Goal: Task Accomplishment & Management: Manage account settings

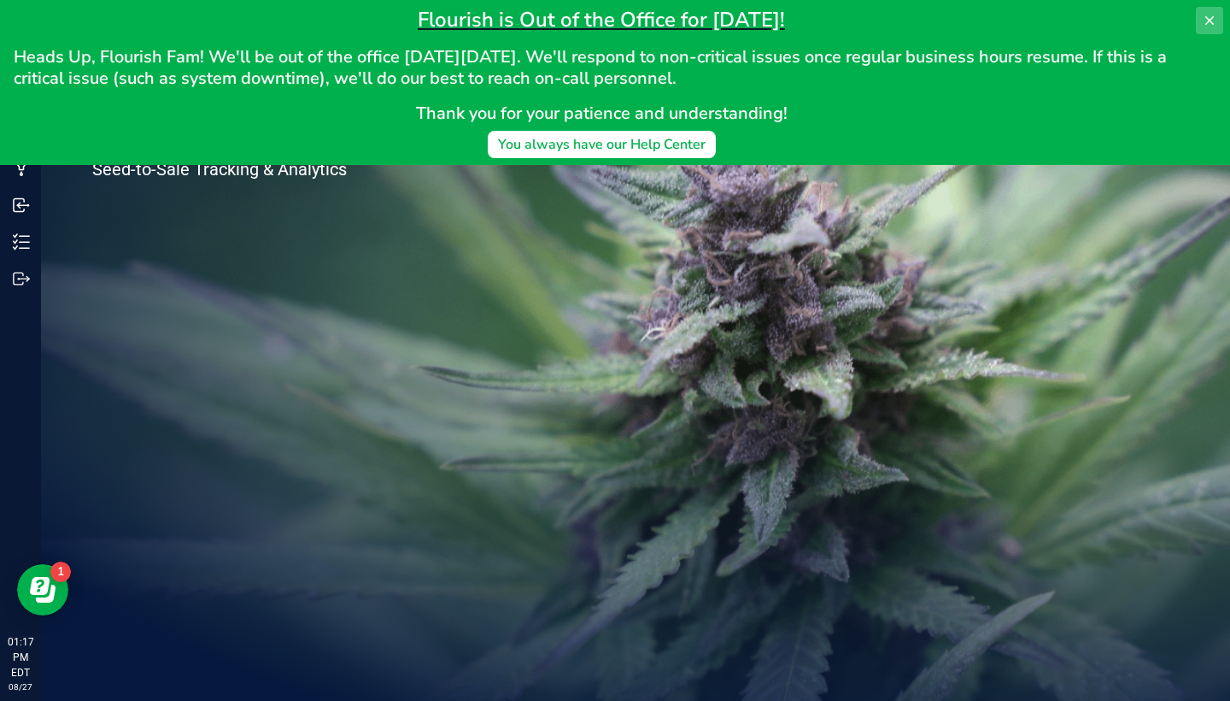
click at [1208, 24] on icon at bounding box center [1210, 21] width 14 height 14
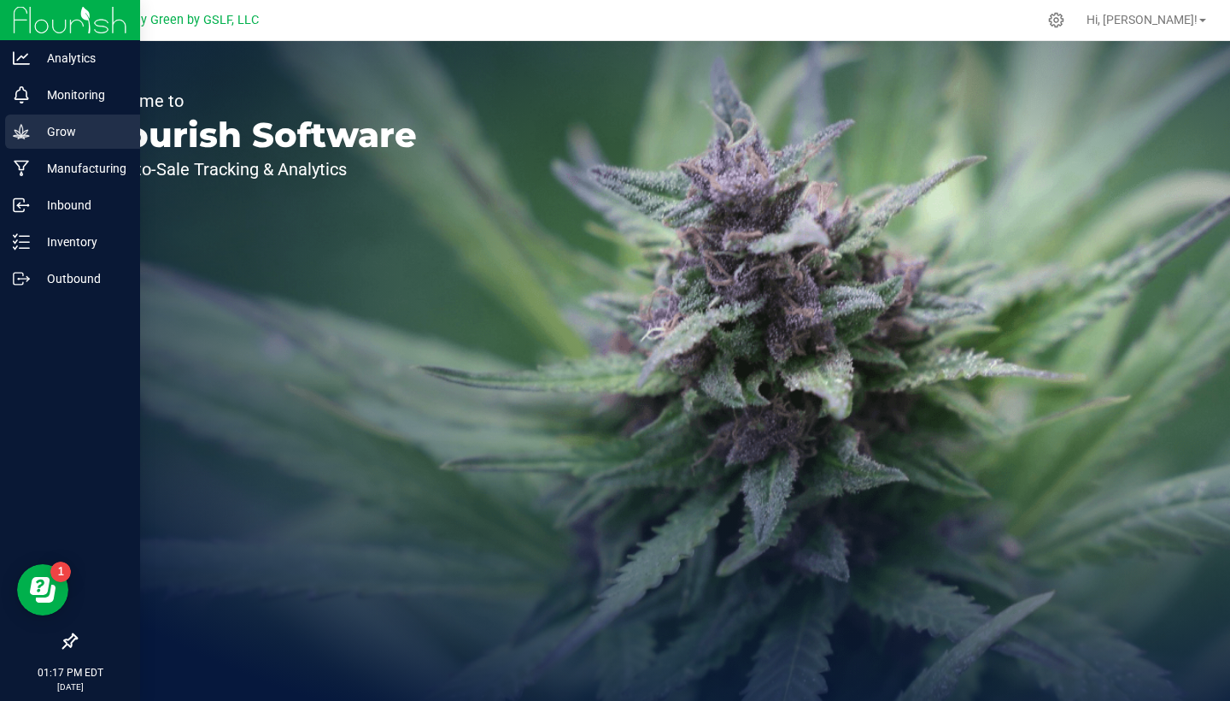
click at [46, 143] on div "Grow" at bounding box center [72, 131] width 135 height 34
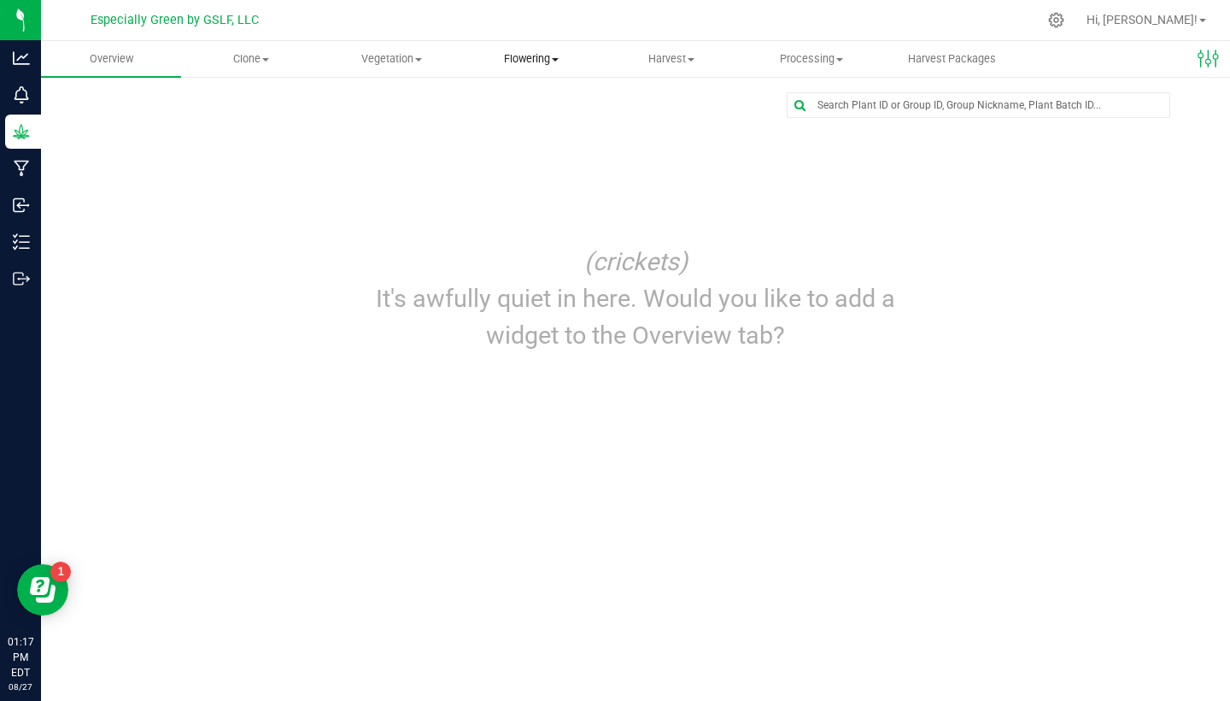
click at [555, 52] on span "Flowering" at bounding box center [531, 58] width 138 height 15
click at [399, 58] on span "Vegetation" at bounding box center [391, 58] width 138 height 15
click at [391, 97] on span "Veg groups" at bounding box center [375, 103] width 108 height 15
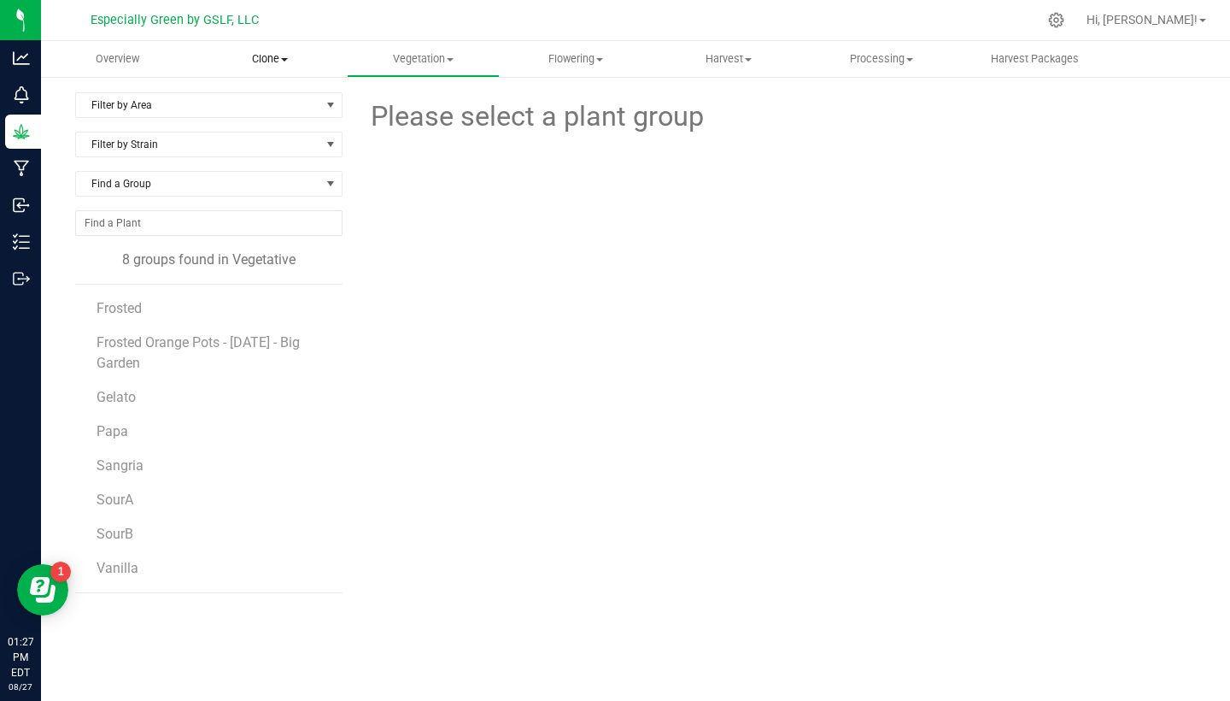
click at [262, 62] on span "Clone" at bounding box center [270, 58] width 151 height 15
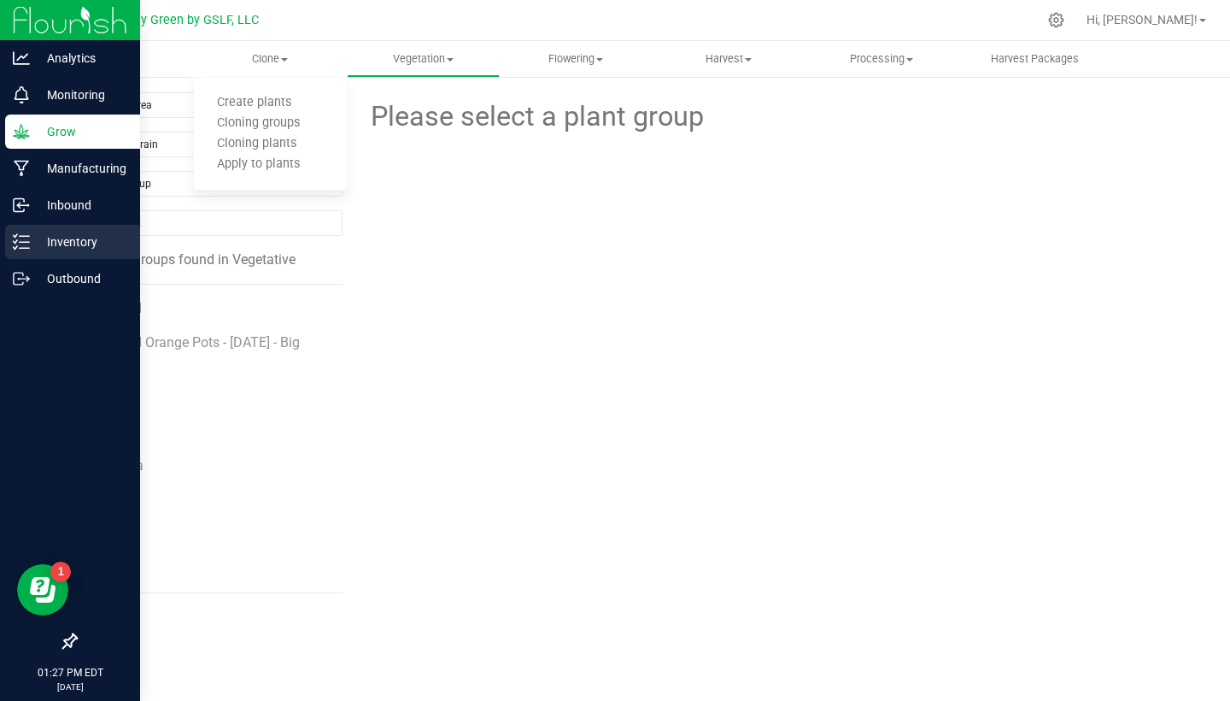
click at [16, 245] on icon at bounding box center [21, 241] width 17 height 17
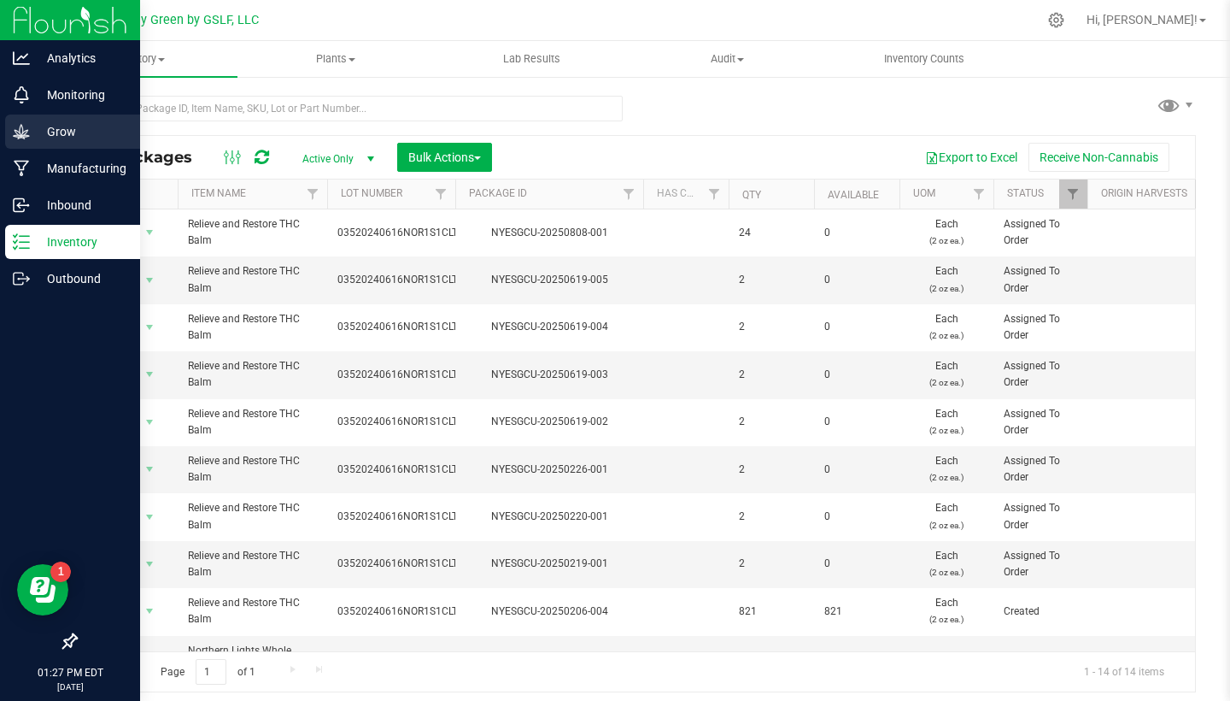
click at [67, 128] on p "Grow" at bounding box center [81, 131] width 103 height 21
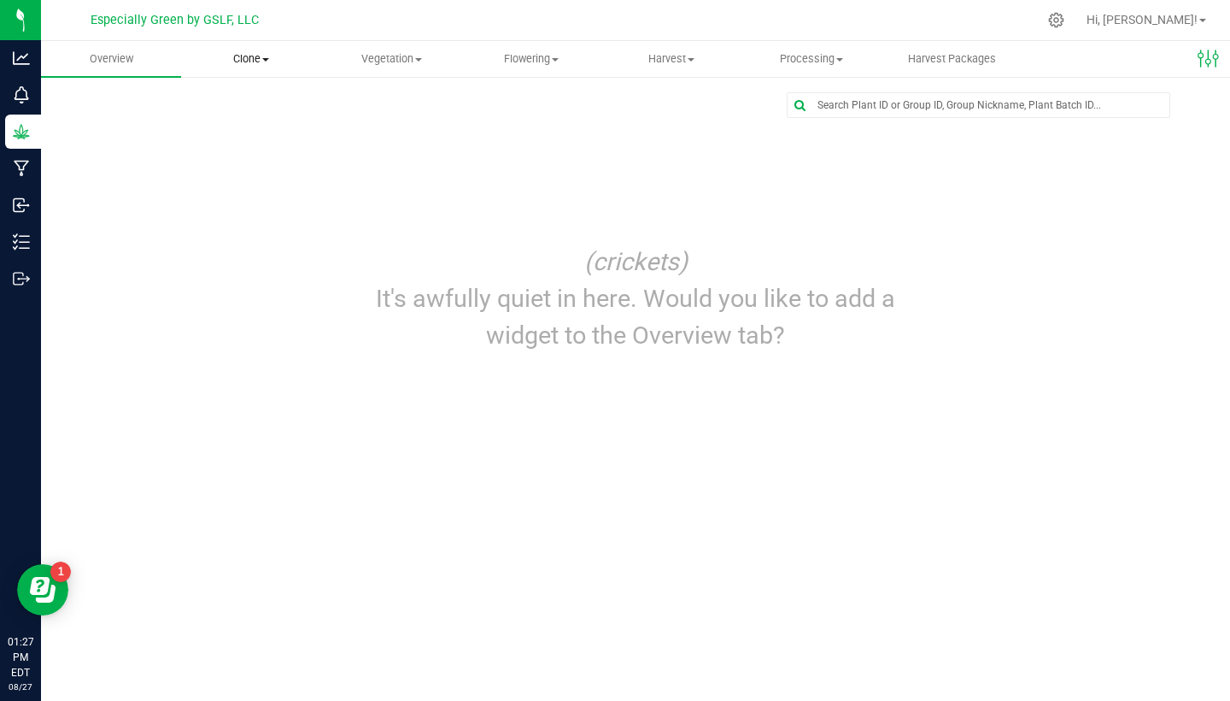
click at [245, 60] on span "Clone" at bounding box center [251, 58] width 138 height 15
click at [417, 58] on span at bounding box center [418, 59] width 7 height 3
click at [371, 101] on span "Veg groups" at bounding box center [375, 103] width 108 height 15
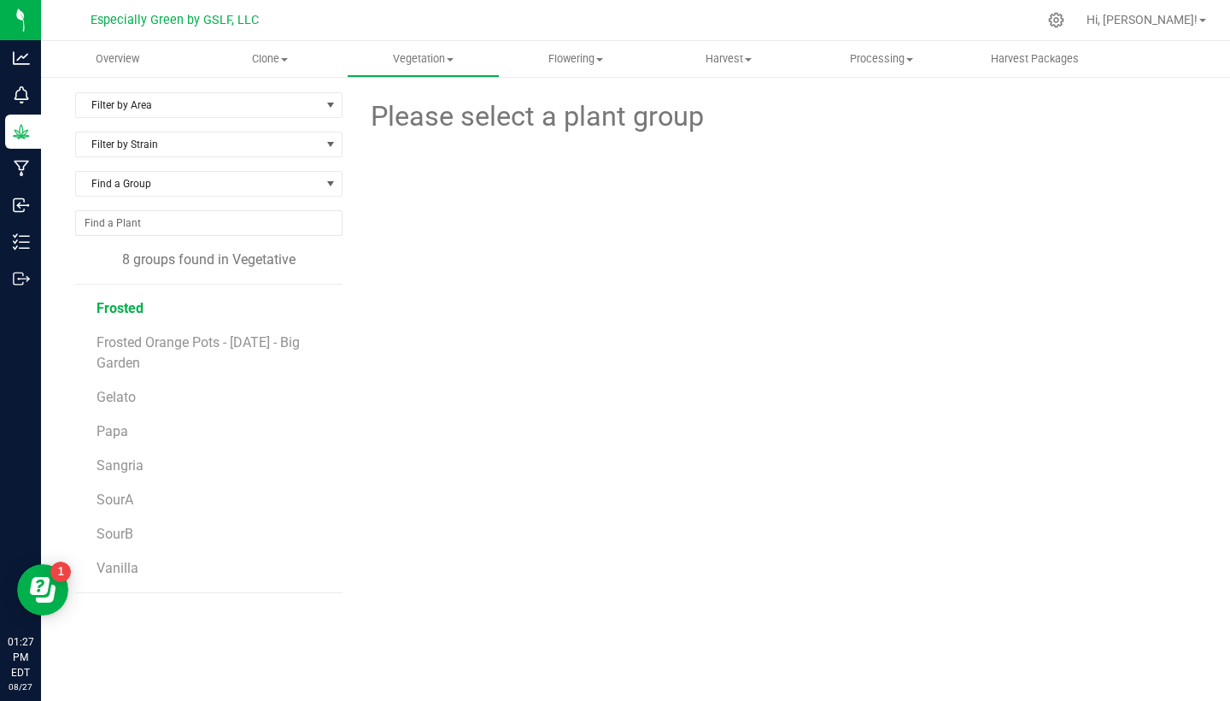
click at [130, 306] on span "Frosted" at bounding box center [120, 308] width 47 height 16
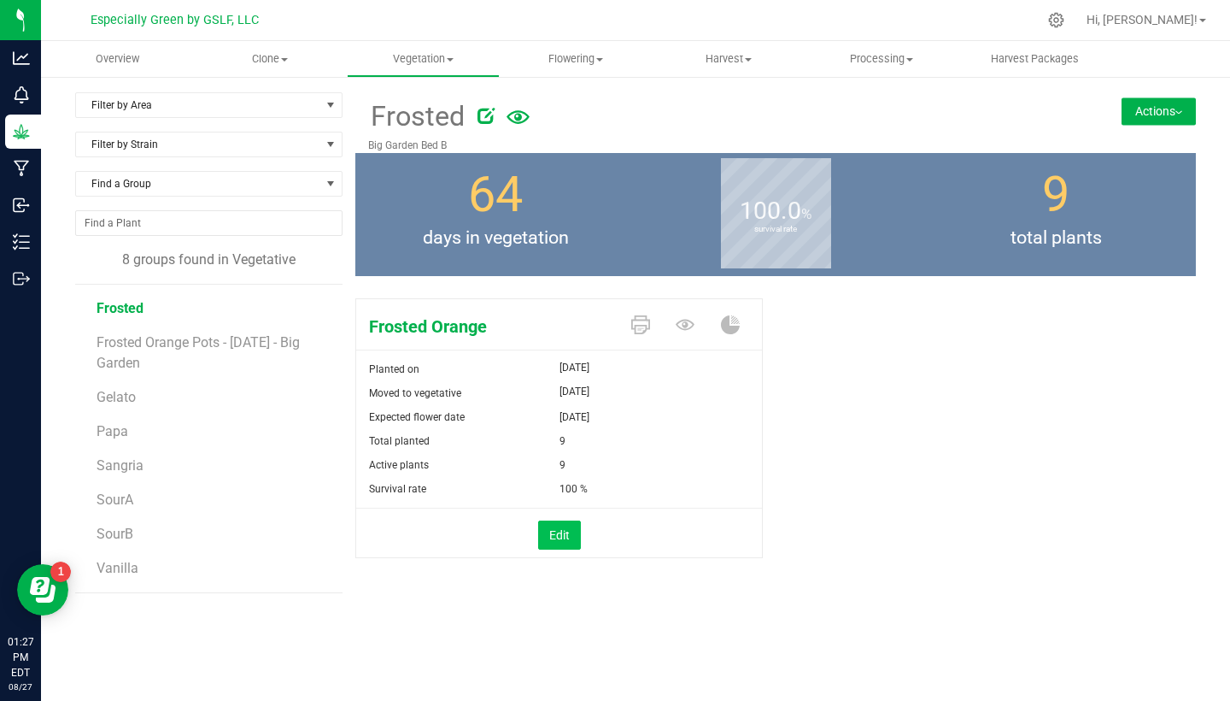
click at [555, 542] on button "Edit" at bounding box center [559, 534] width 43 height 29
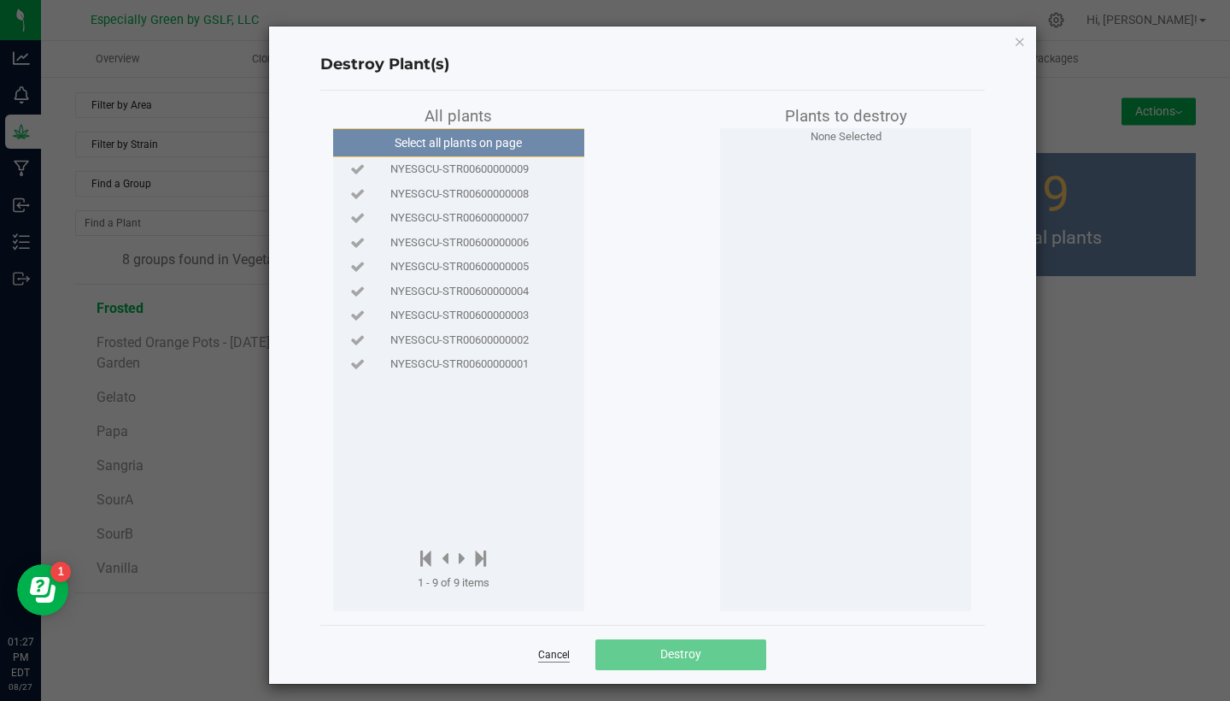
click at [548, 657] on link "Cancel" at bounding box center [554, 655] width 32 height 15
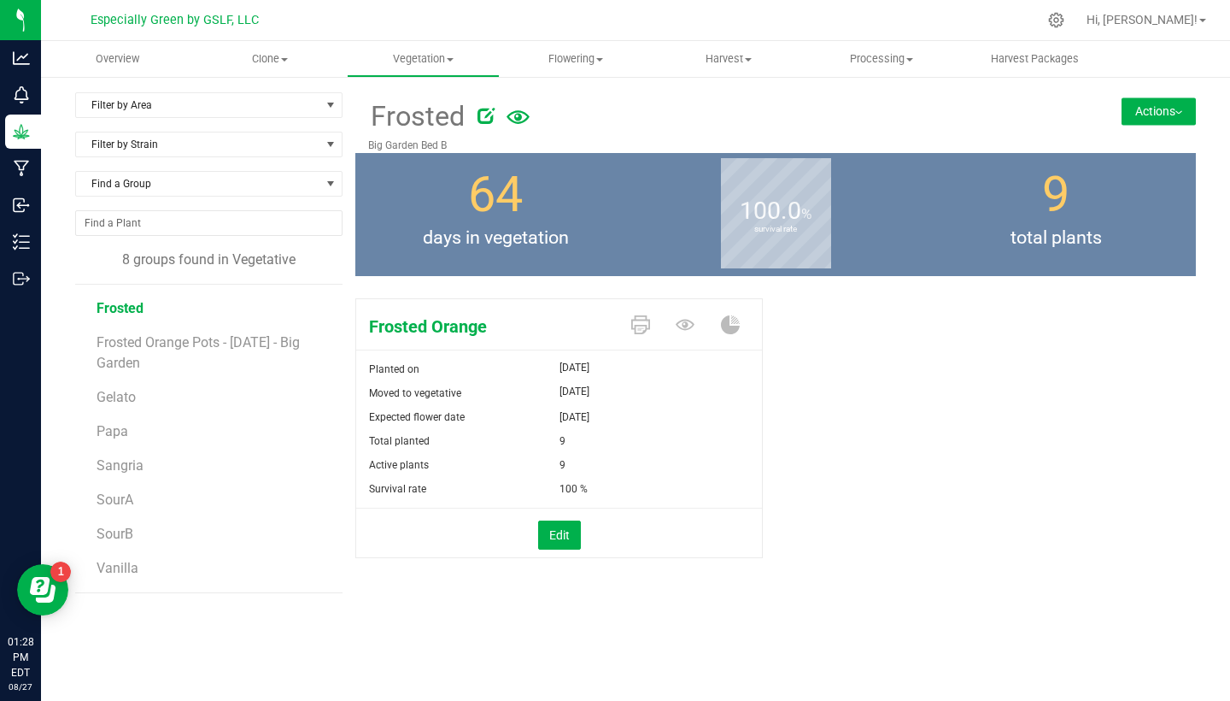
click at [178, 17] on span "Especially Green by GSLF, LLC" at bounding box center [175, 20] width 168 height 15
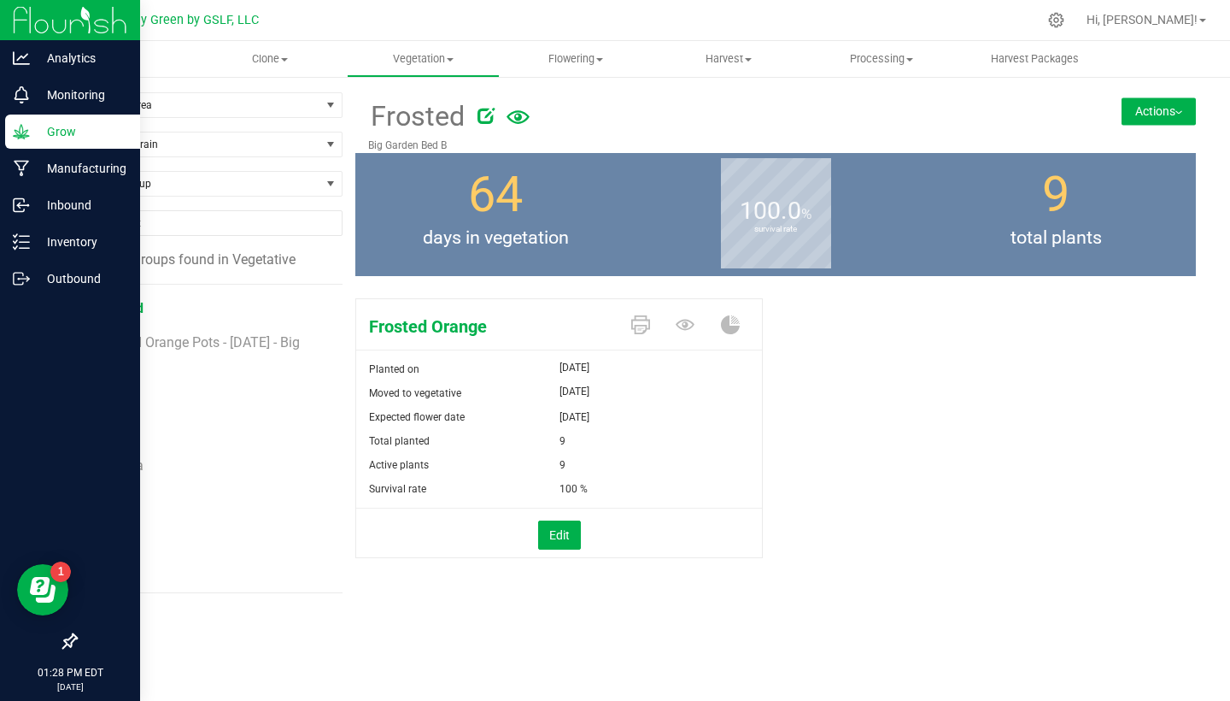
click at [0, 18] on div at bounding box center [70, 20] width 140 height 41
click at [56, 24] on img at bounding box center [70, 20] width 114 height 40
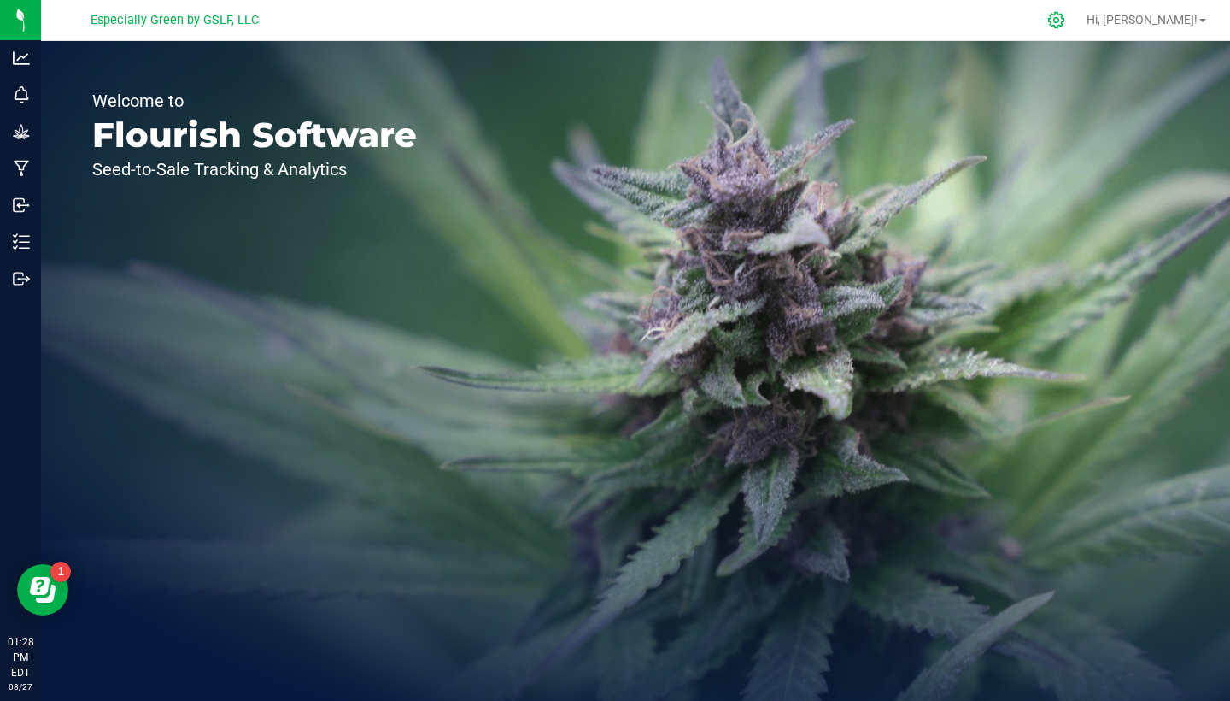
click at [1065, 24] on icon at bounding box center [1056, 20] width 18 height 18
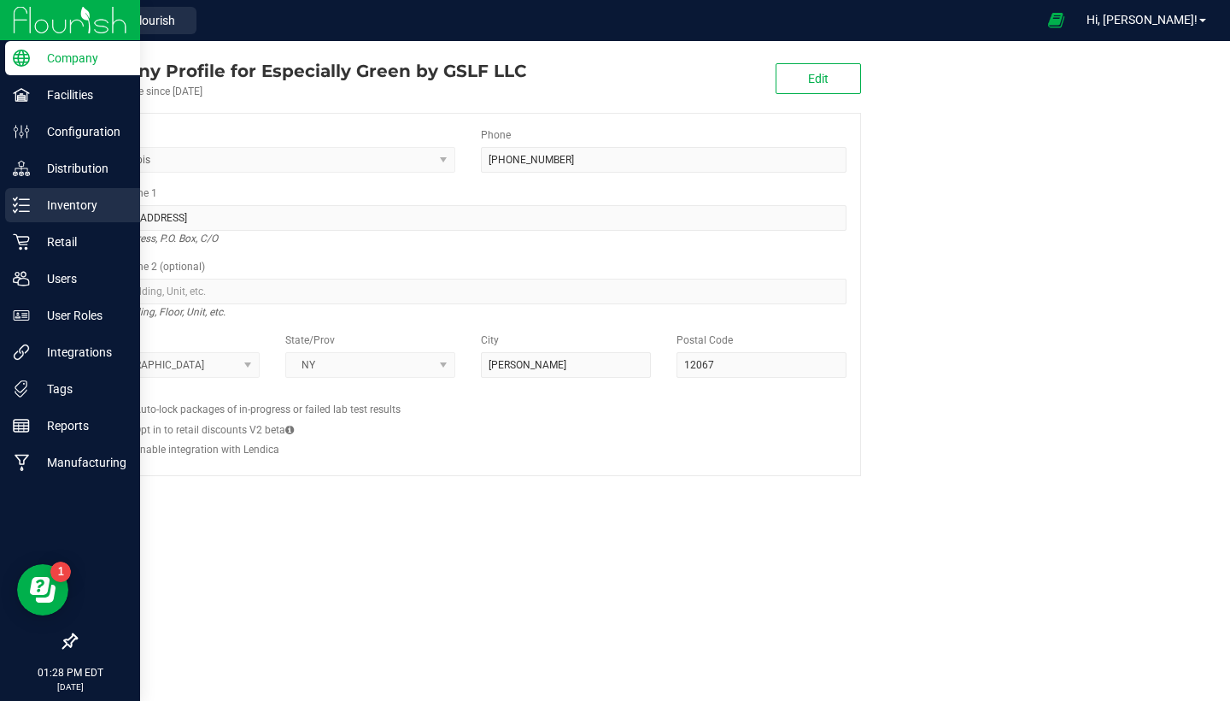
click at [65, 215] on div "Inventory" at bounding box center [72, 205] width 135 height 34
